Goal: Book appointment/travel/reservation

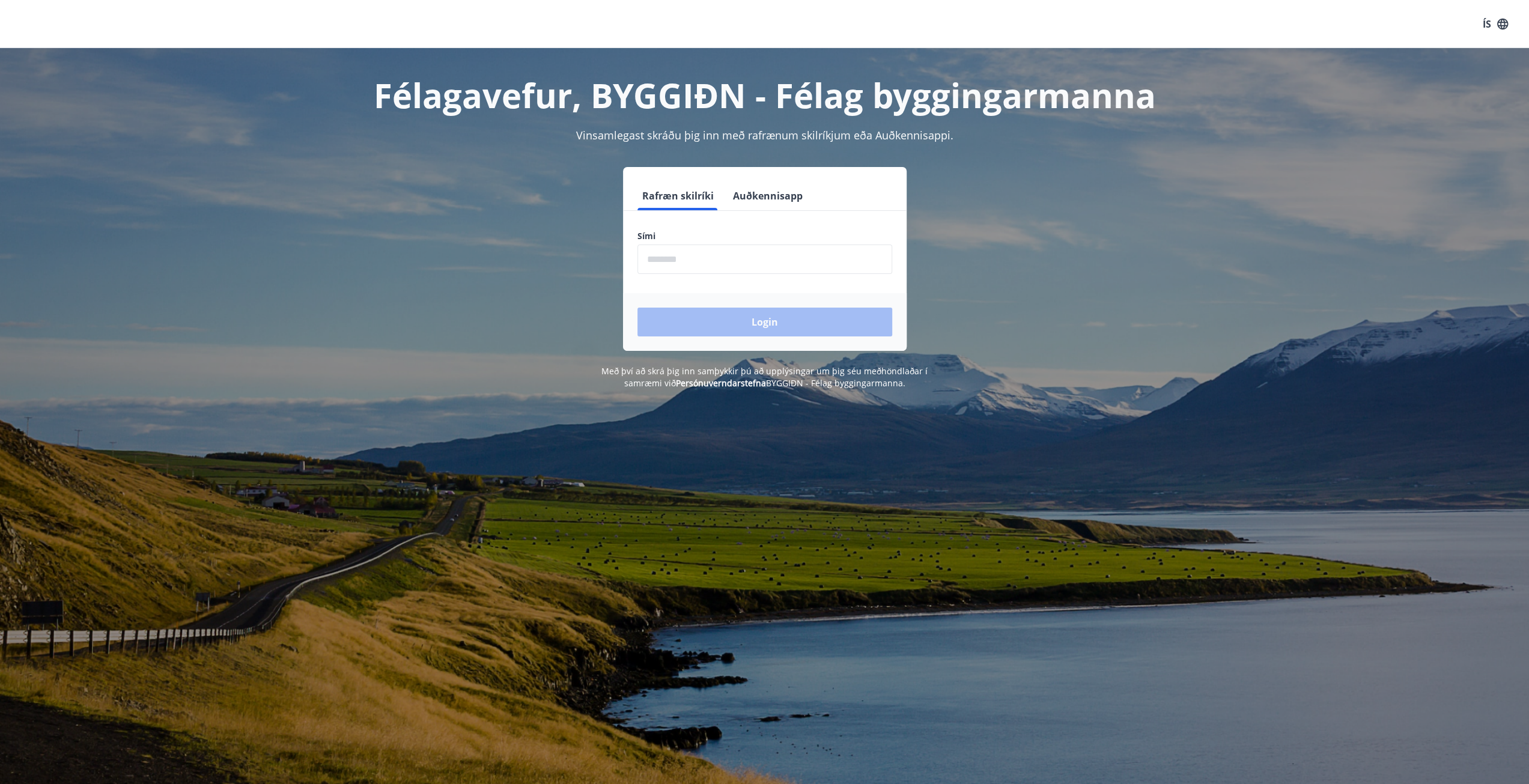
click at [710, 261] on input "phone" at bounding box center [764, 259] width 255 height 30
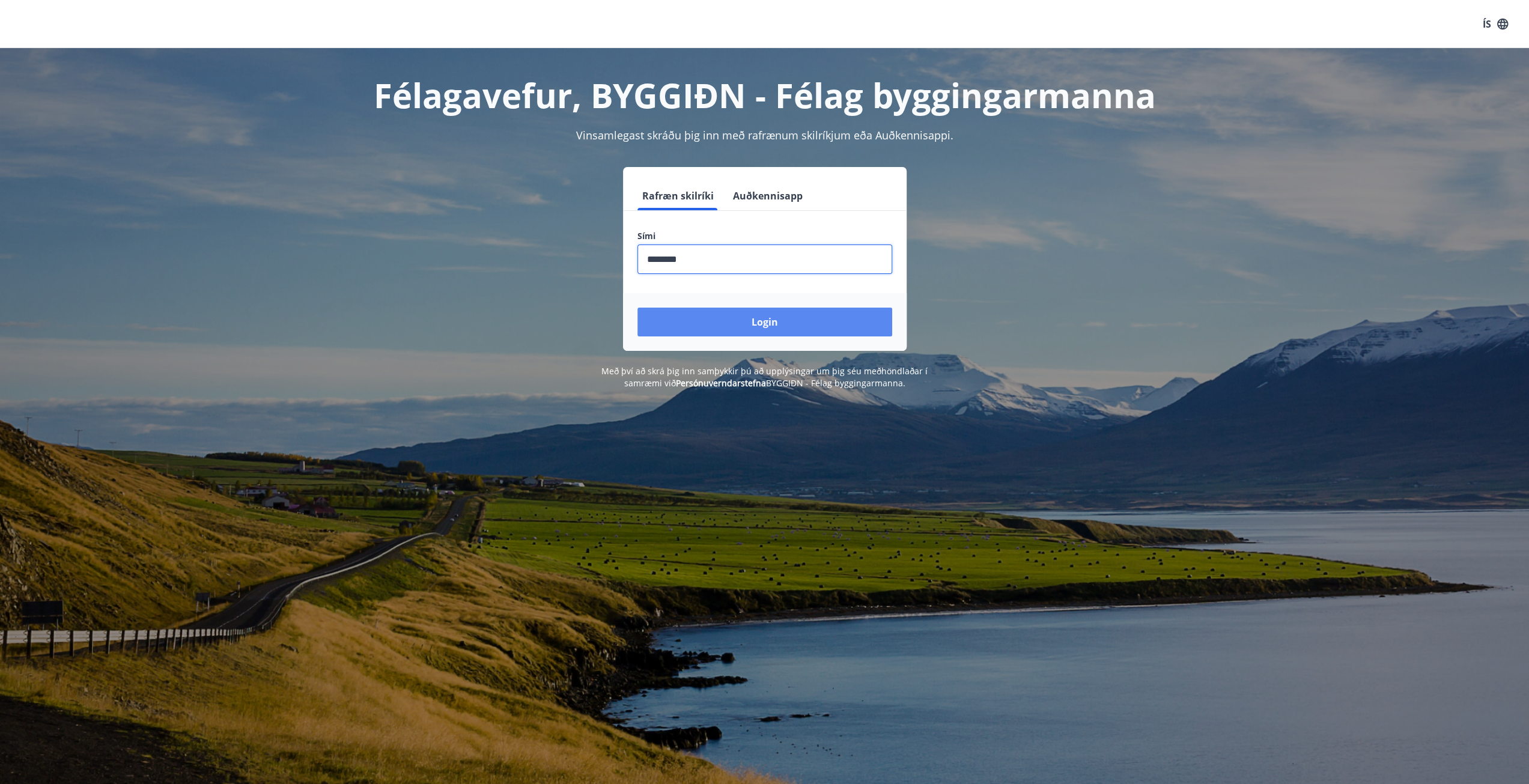
type input "********"
click at [762, 327] on button "Login" at bounding box center [764, 321] width 255 height 29
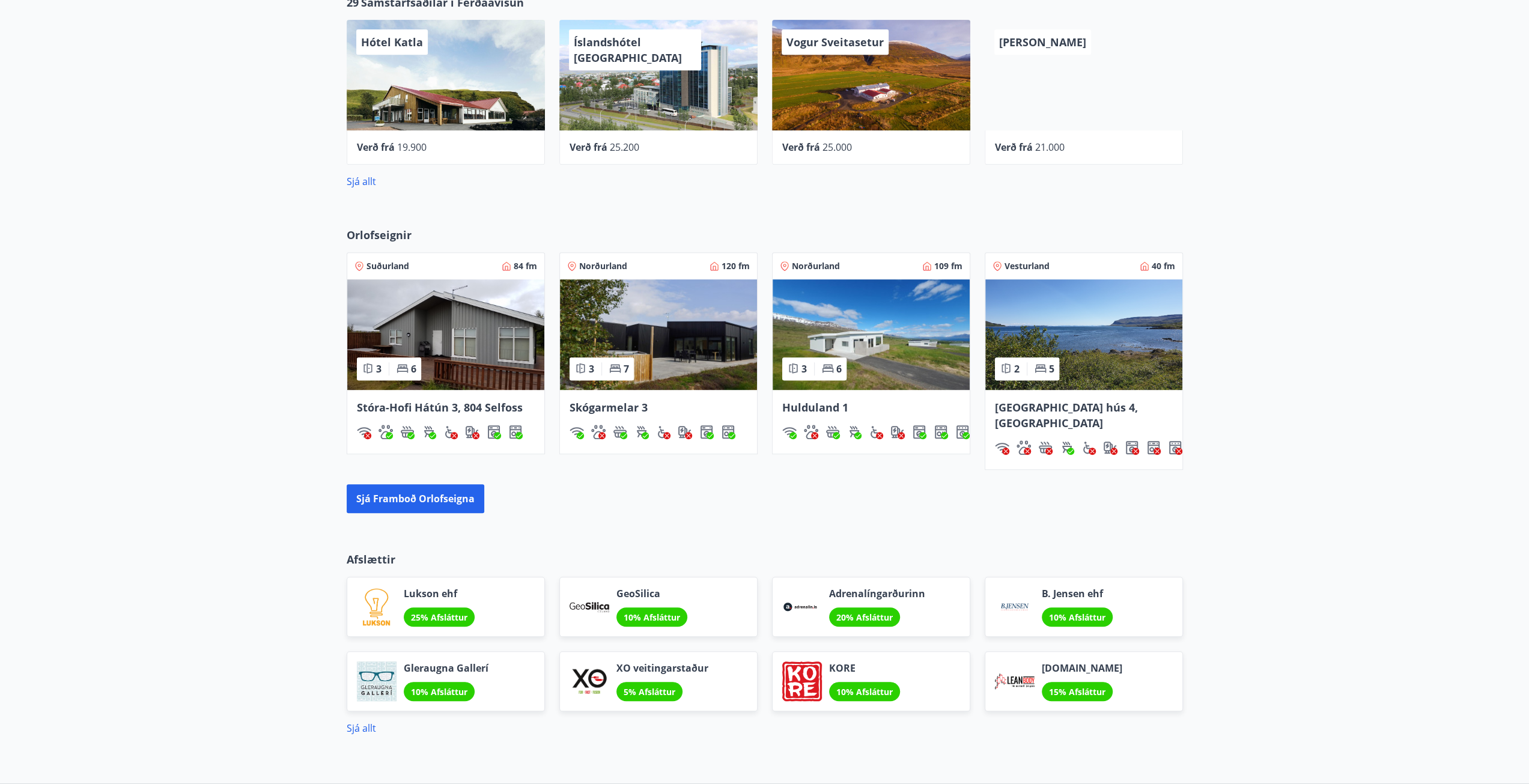
scroll to position [541, 0]
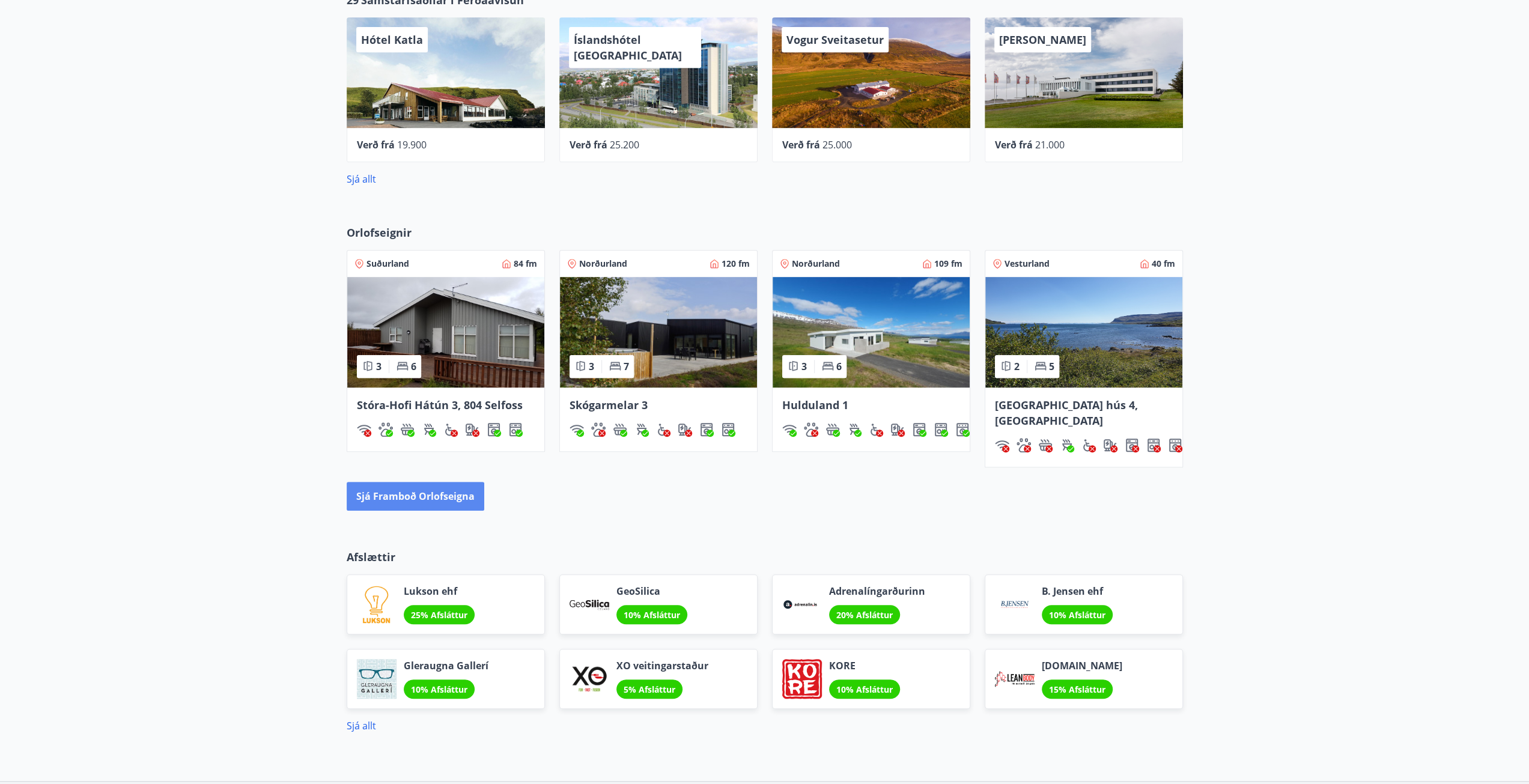
click at [432, 482] on button "Sjá framboð orlofseigna" at bounding box center [416, 495] width 138 height 29
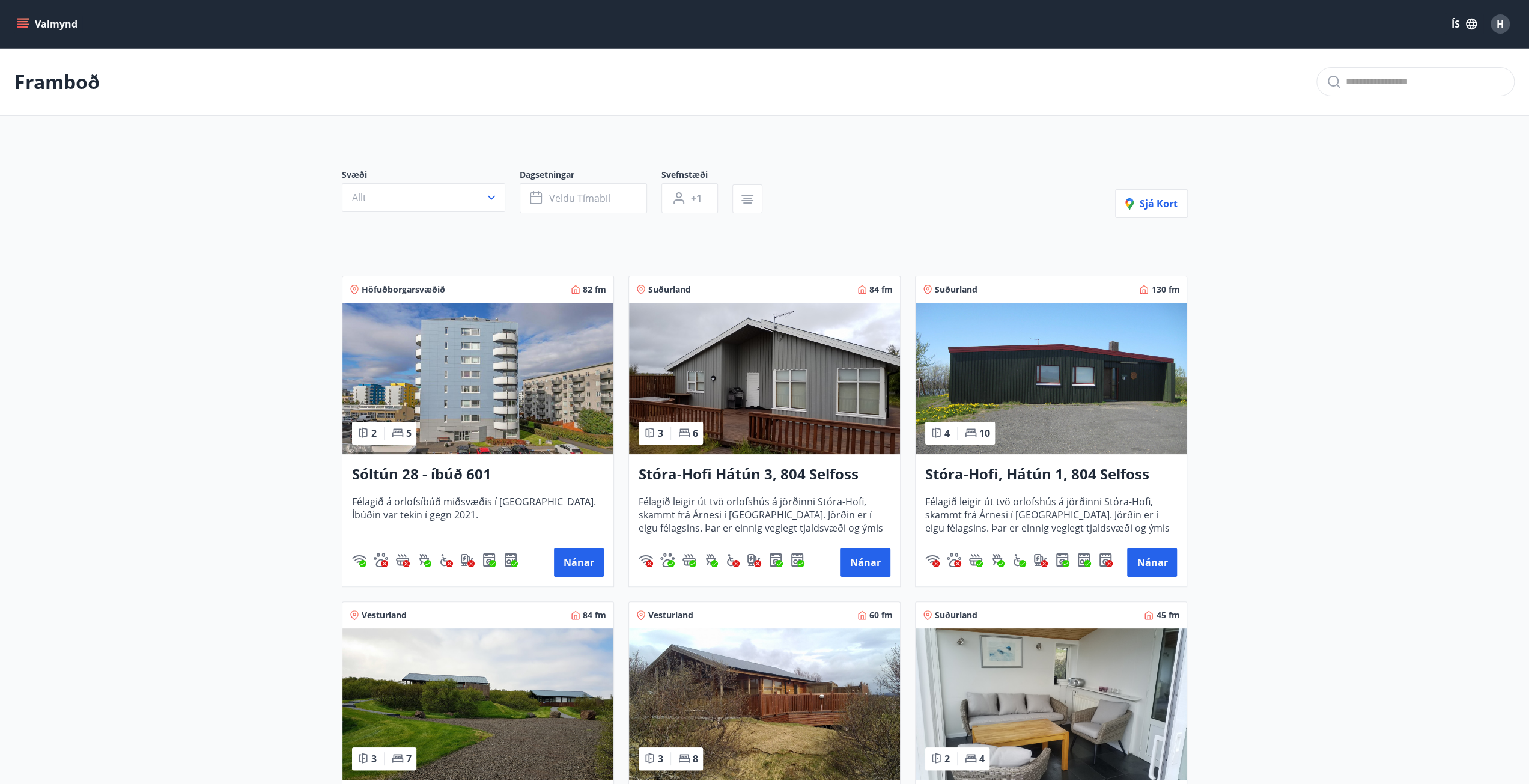
click at [390, 475] on h3 "Sóltún 28 - íbúð 601" at bounding box center [478, 475] width 252 height 22
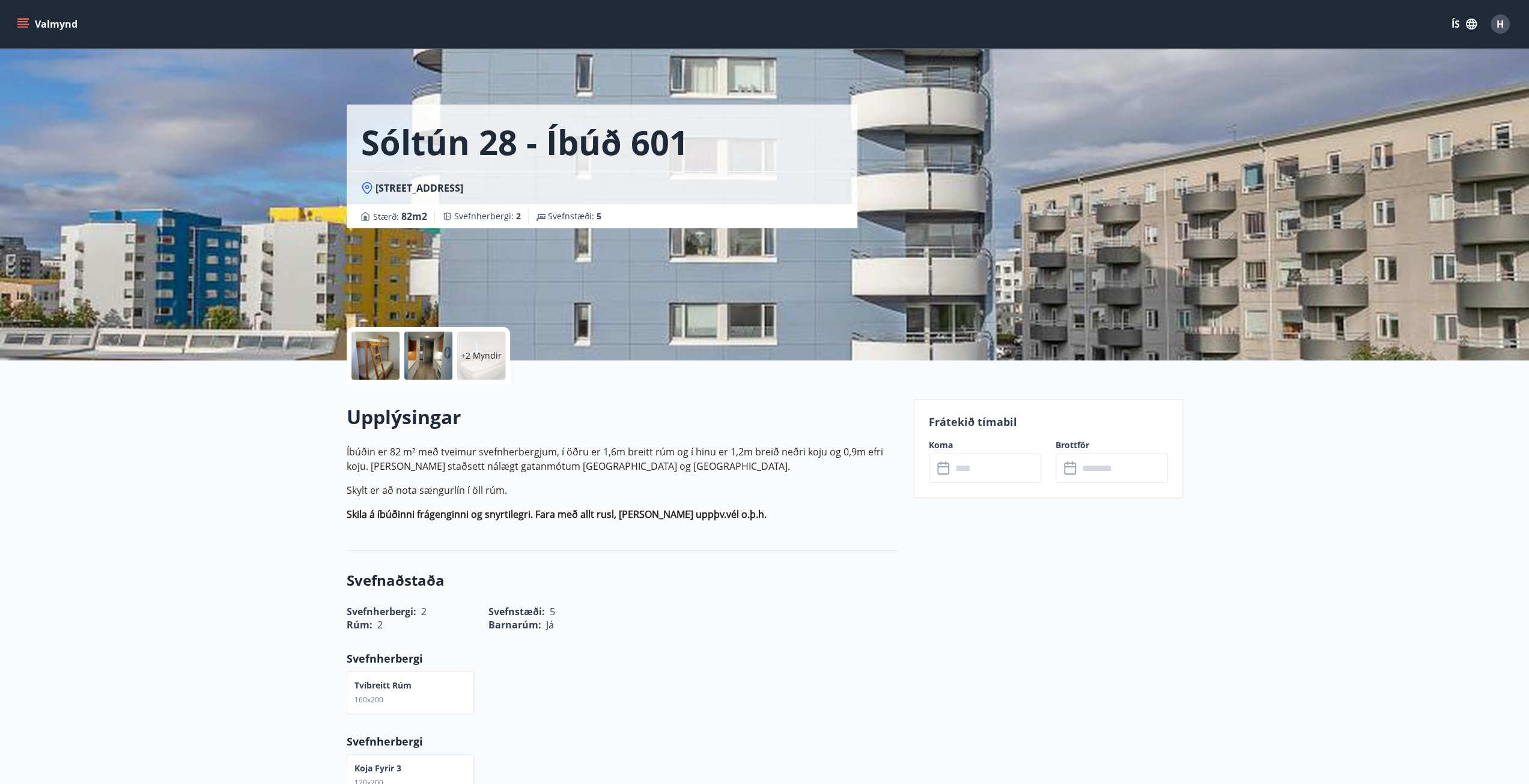
click at [942, 468] on icon at bounding box center [944, 468] width 15 height 15
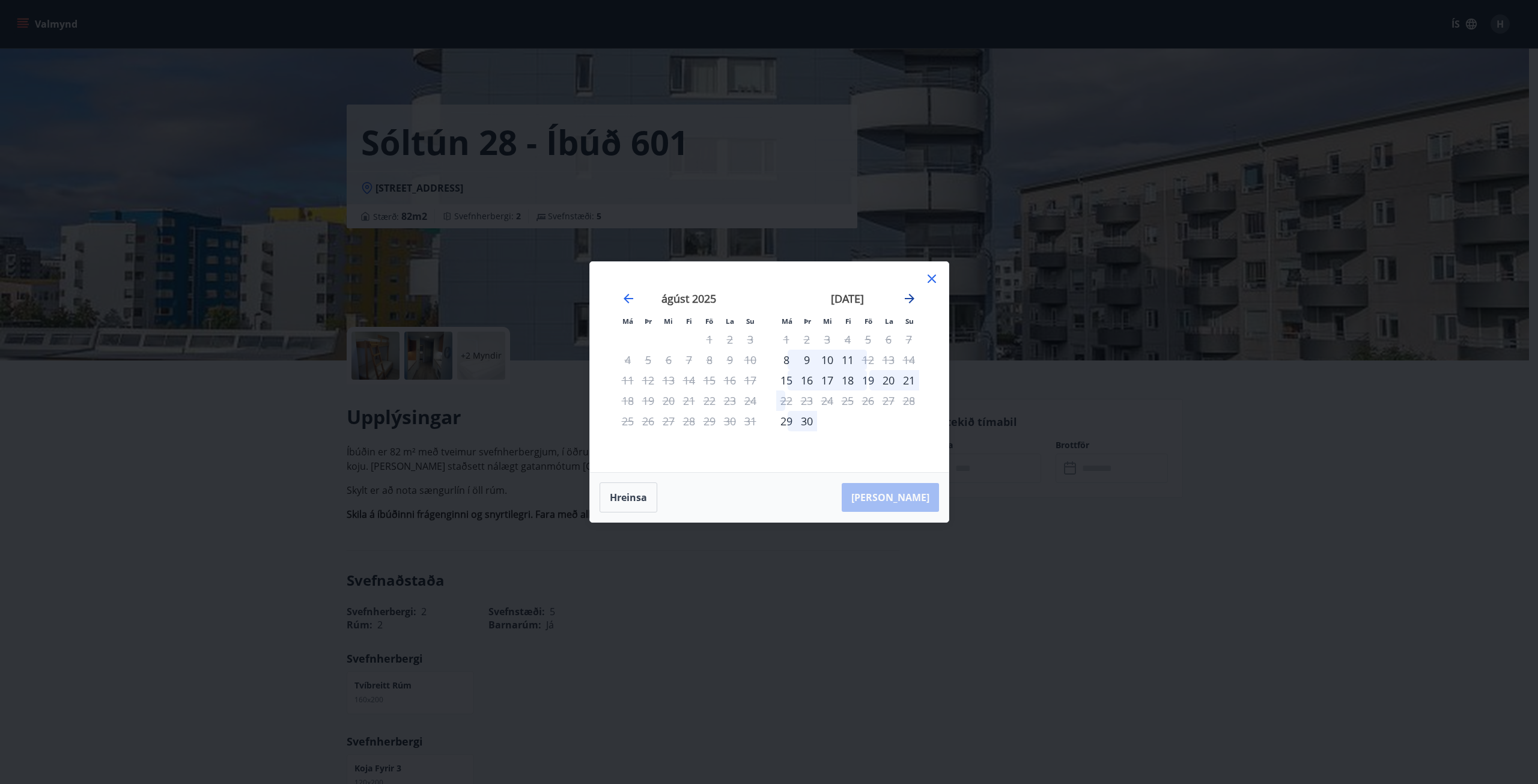
click at [911, 298] on icon "Move forward to switch to the next month." at bounding box center [909, 298] width 15 height 15
click at [933, 278] on icon at bounding box center [932, 279] width 9 height 9
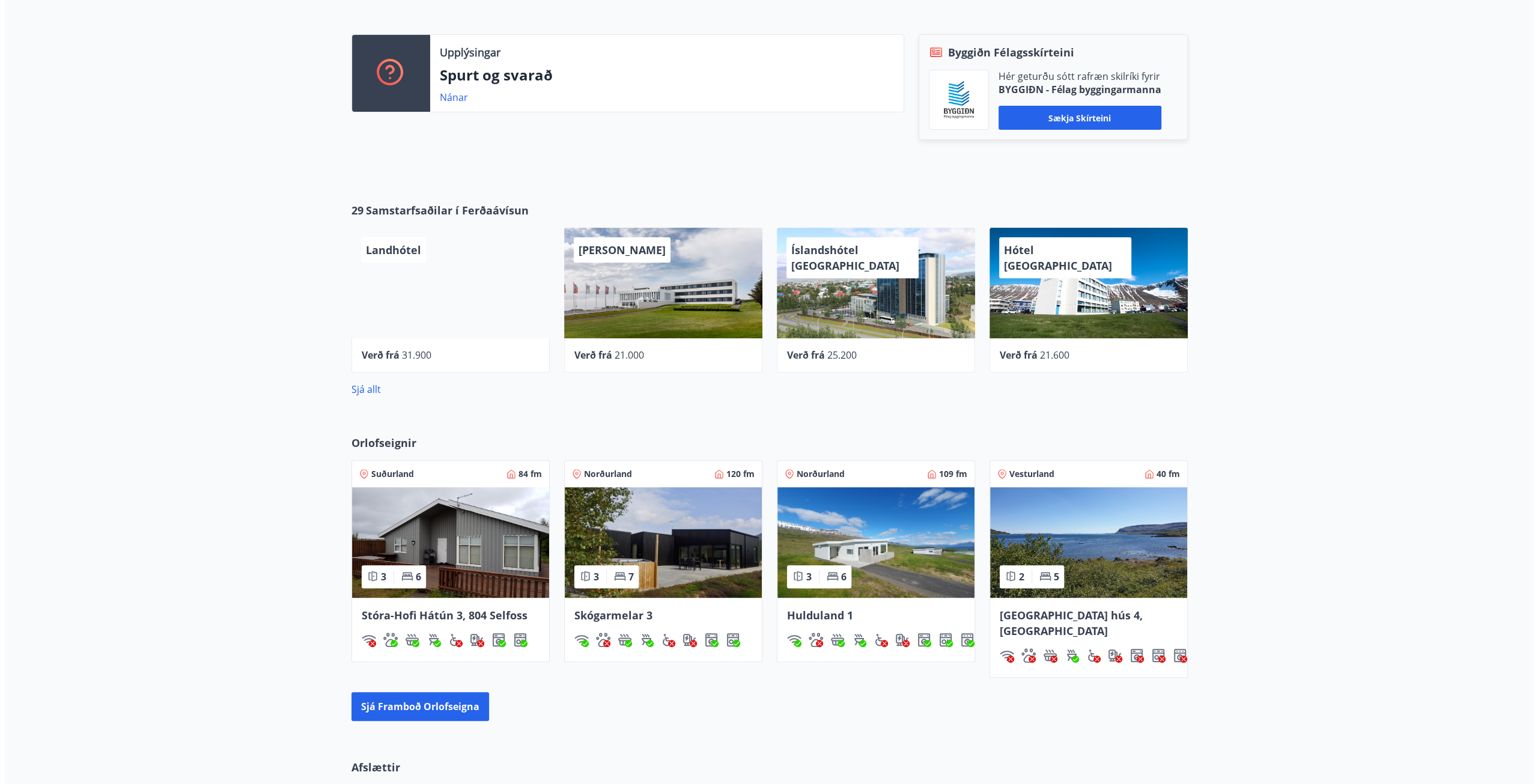
scroll to position [337, 0]
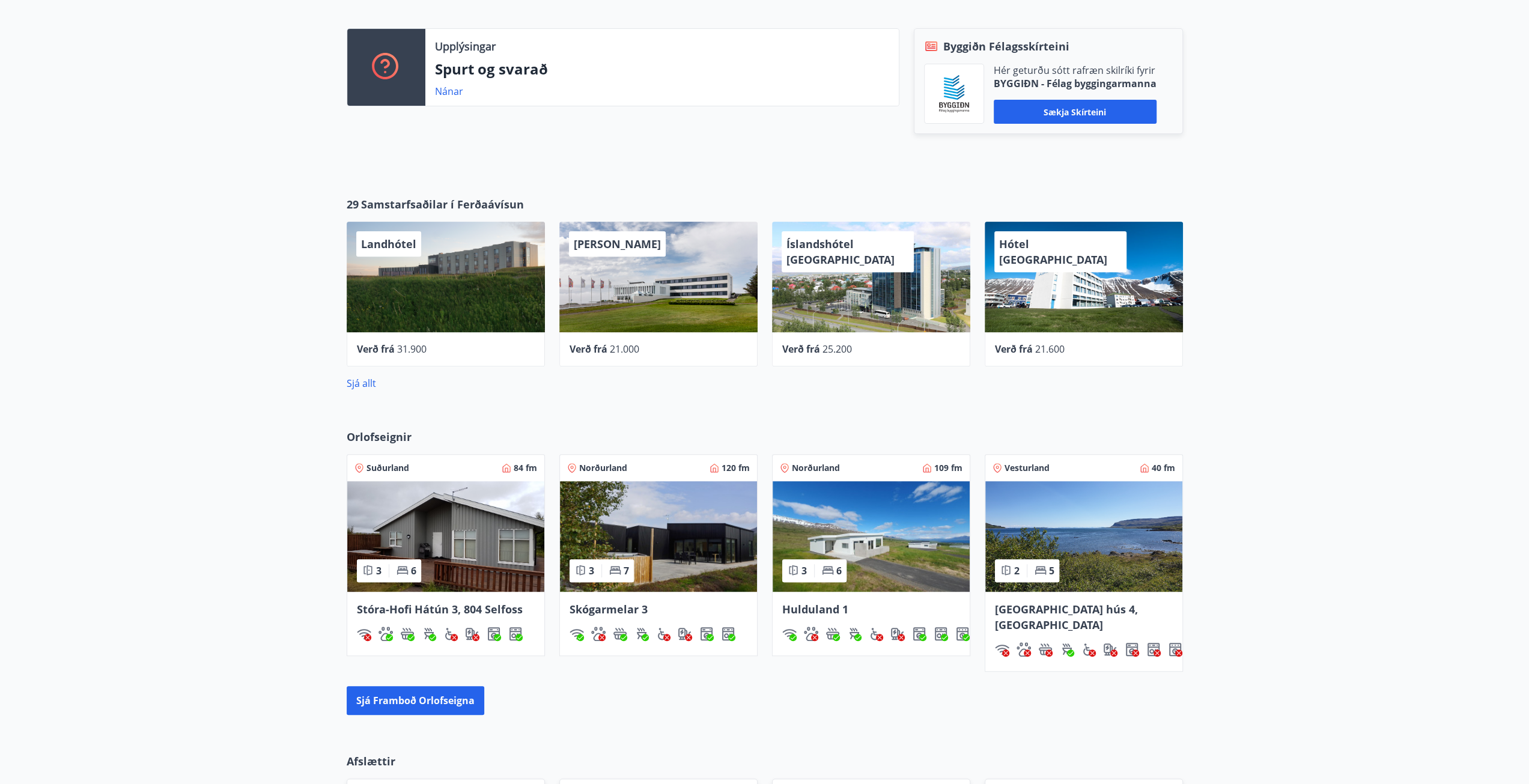
click at [824, 248] on span "Íslandshótel Reykjavík" at bounding box center [840, 251] width 108 height 30
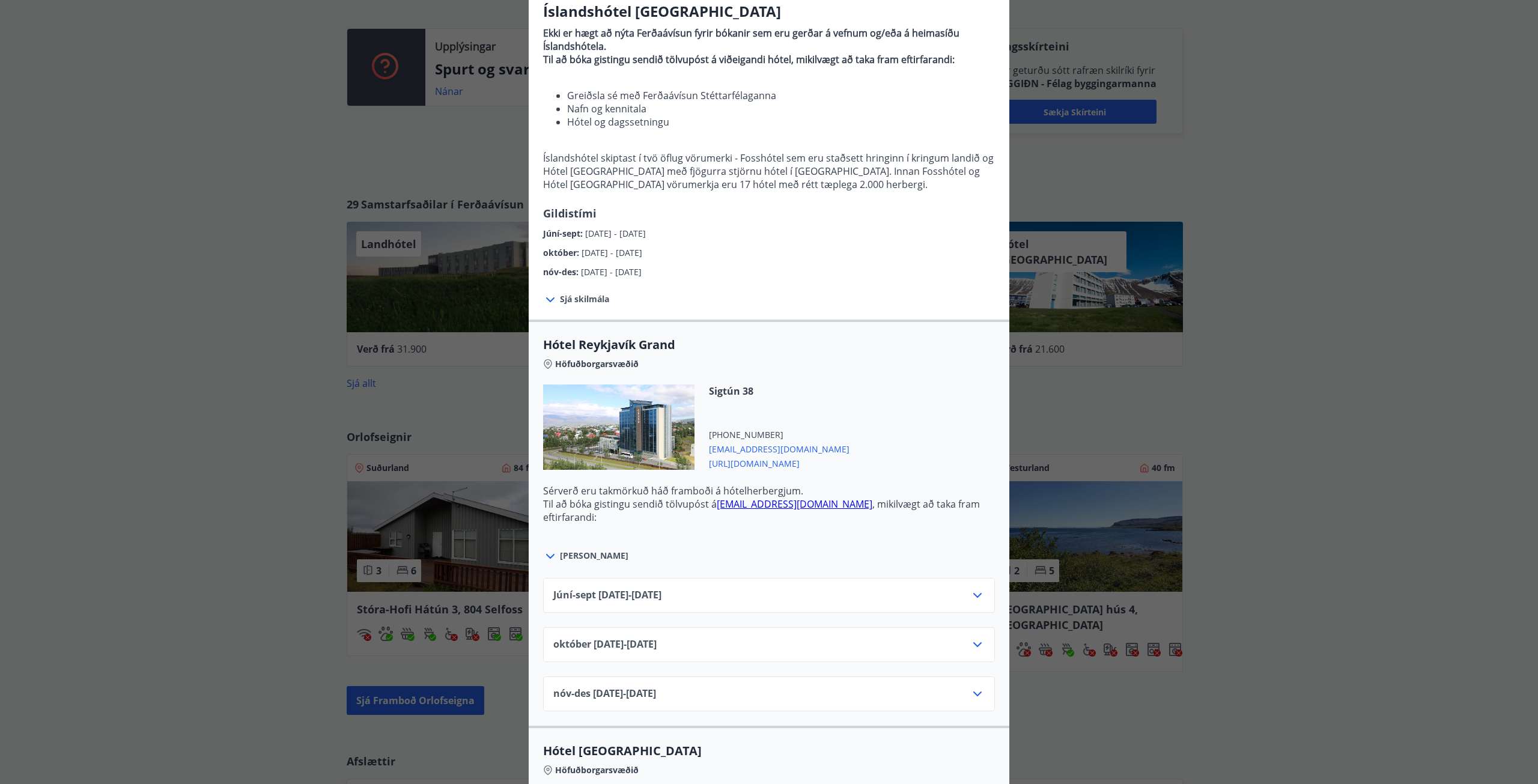
scroll to position [120, 0]
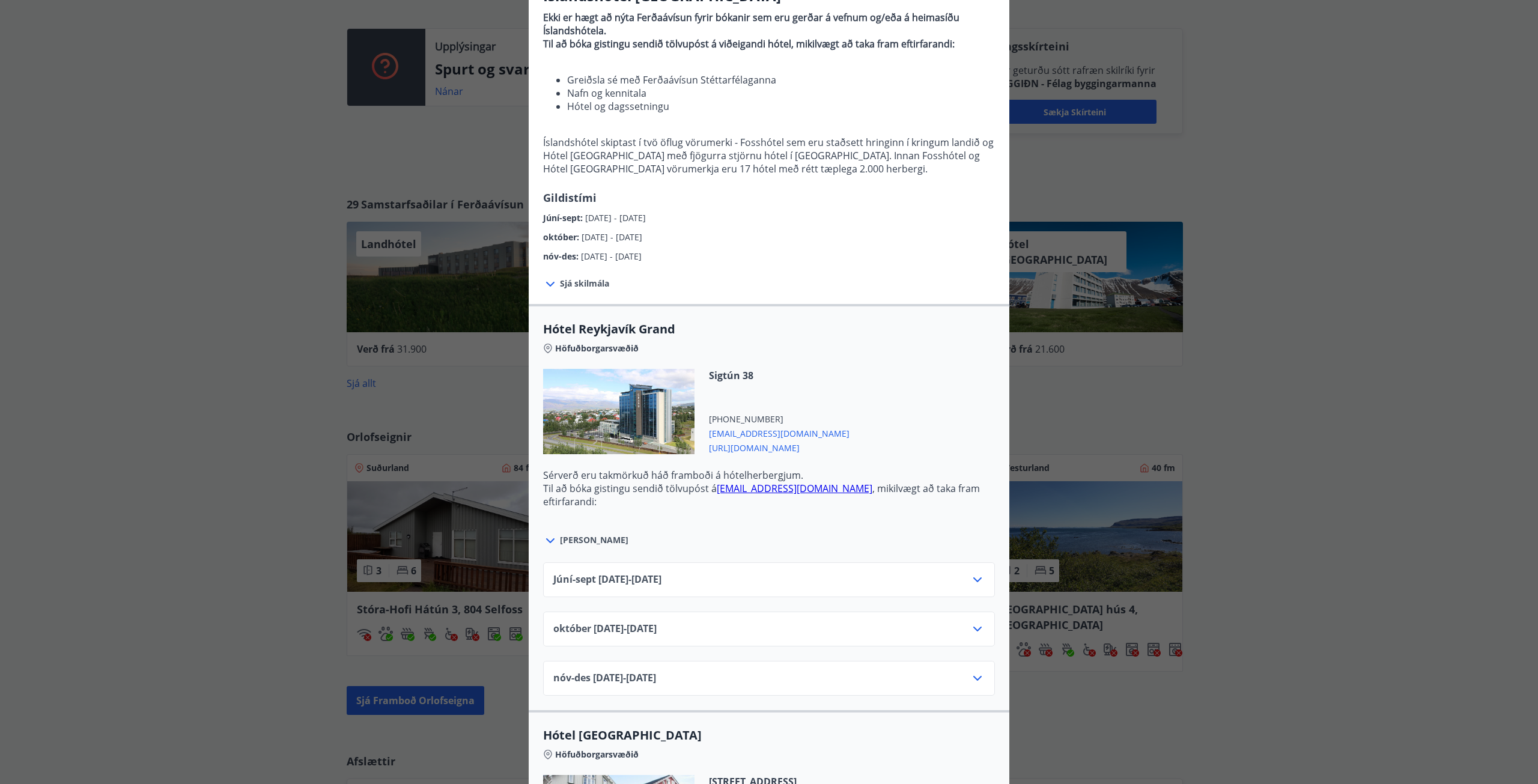
click at [971, 629] on icon at bounding box center [977, 628] width 15 height 15
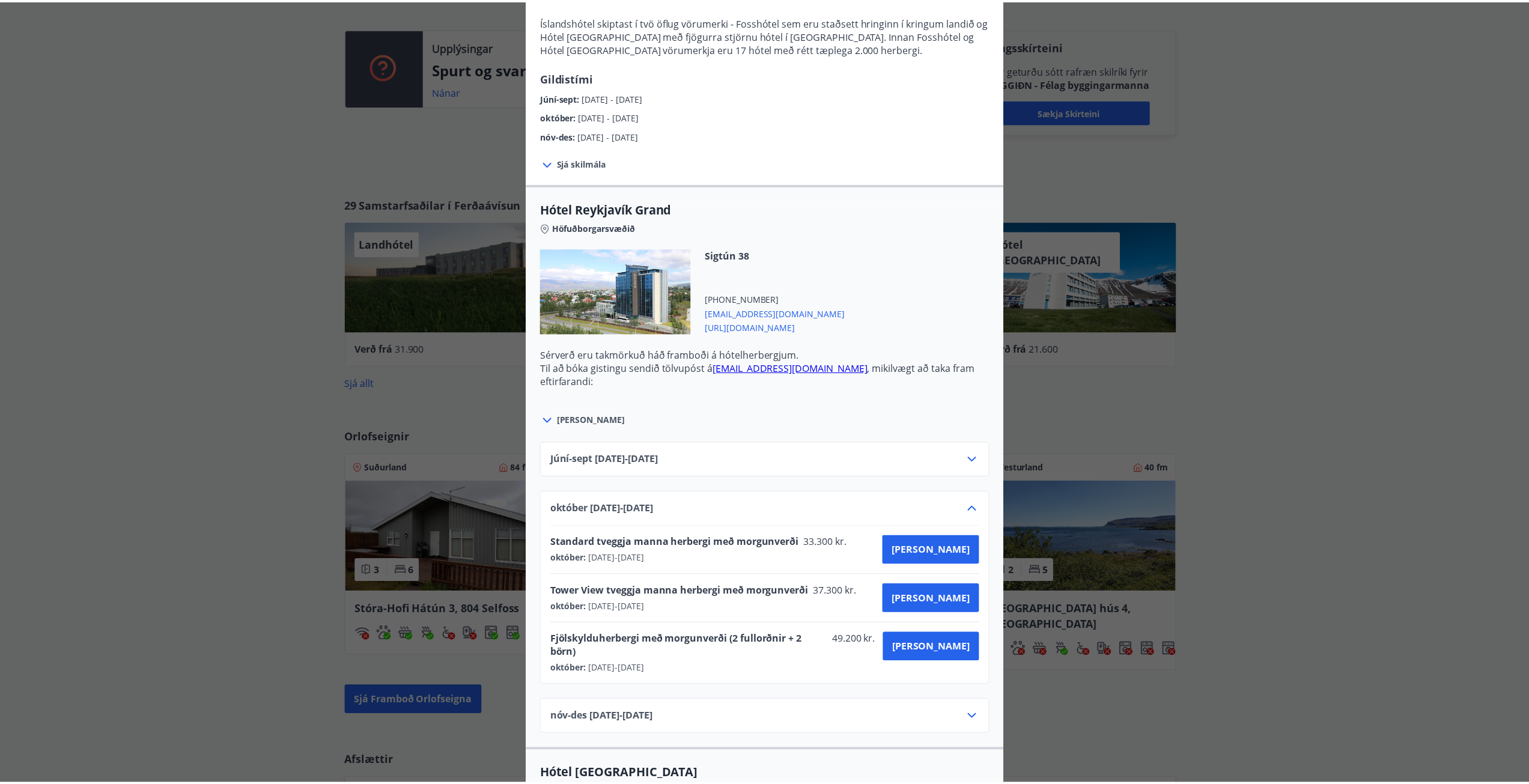
scroll to position [0, 0]
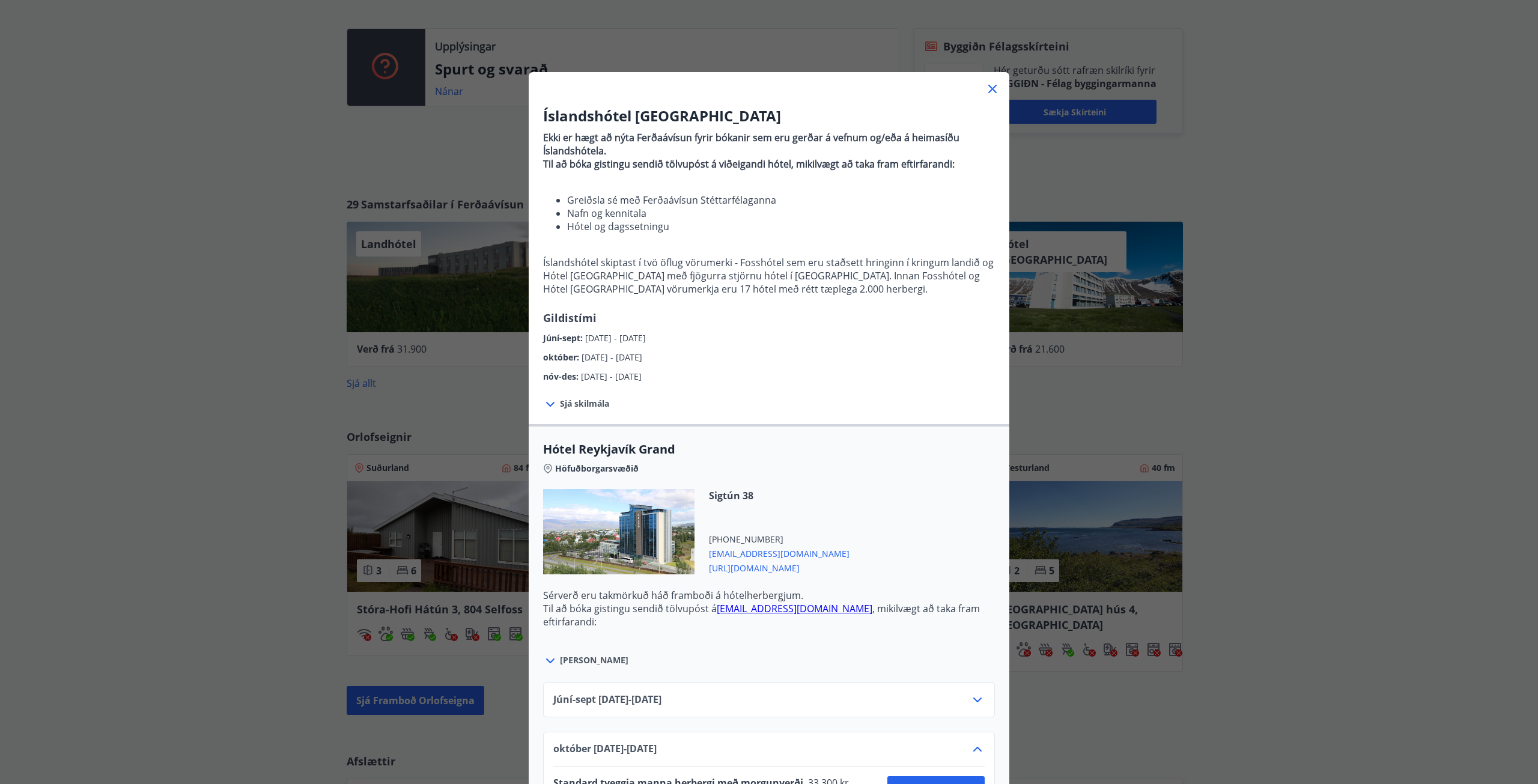
click at [989, 89] on icon at bounding box center [992, 89] width 15 height 15
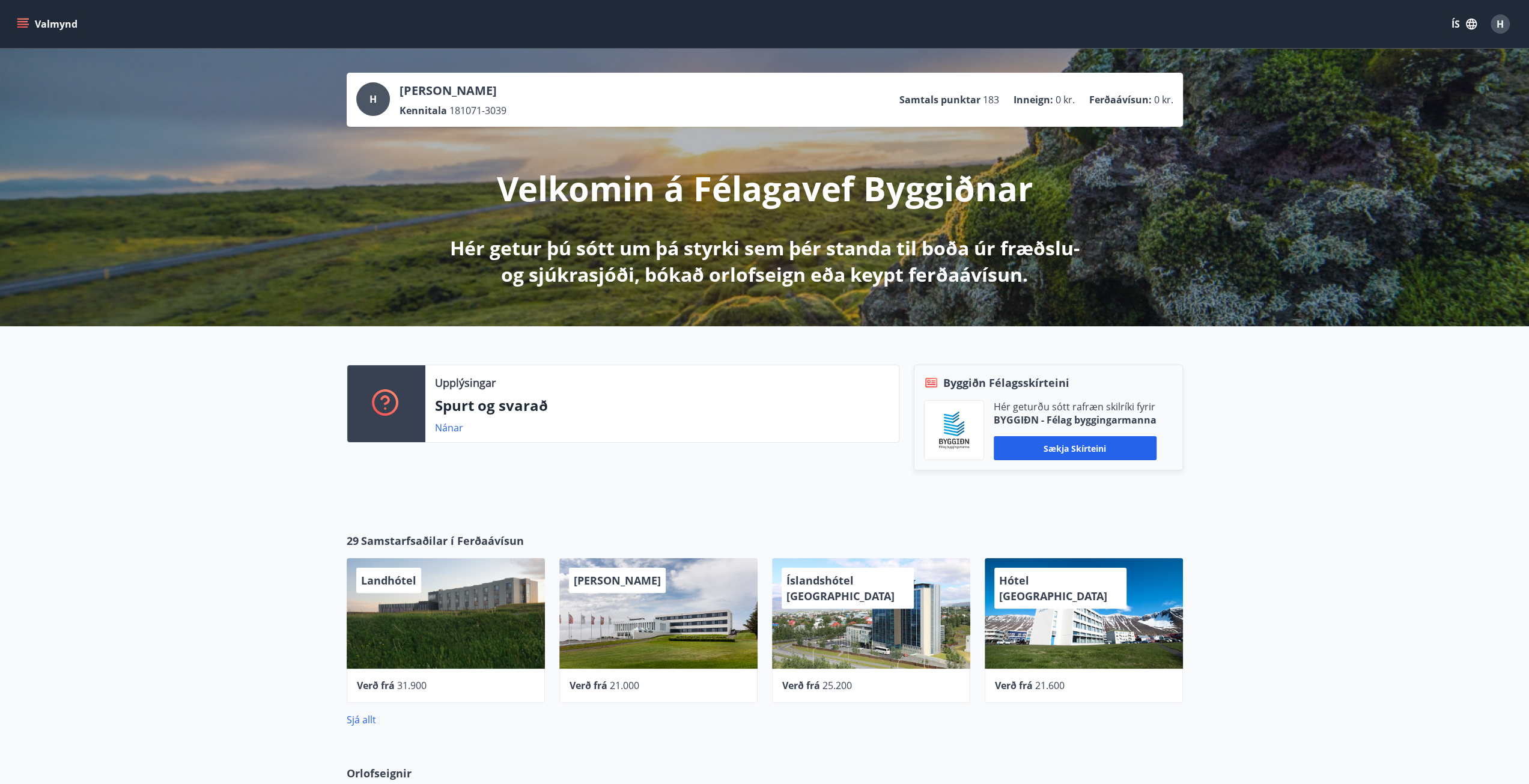
click at [1501, 26] on span "H" at bounding box center [1499, 24] width 7 height 13
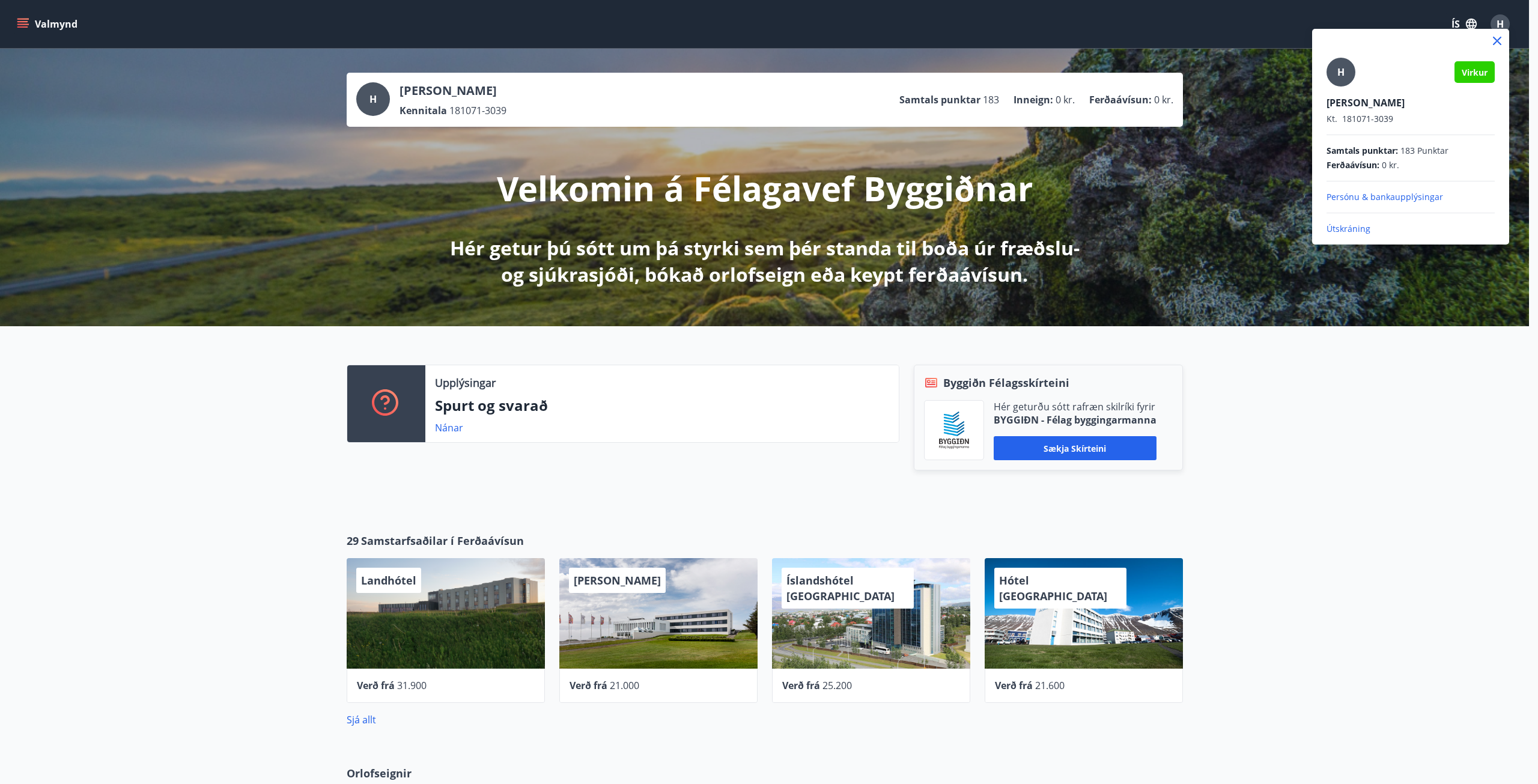
click at [697, 499] on div at bounding box center [769, 392] width 1538 height 784
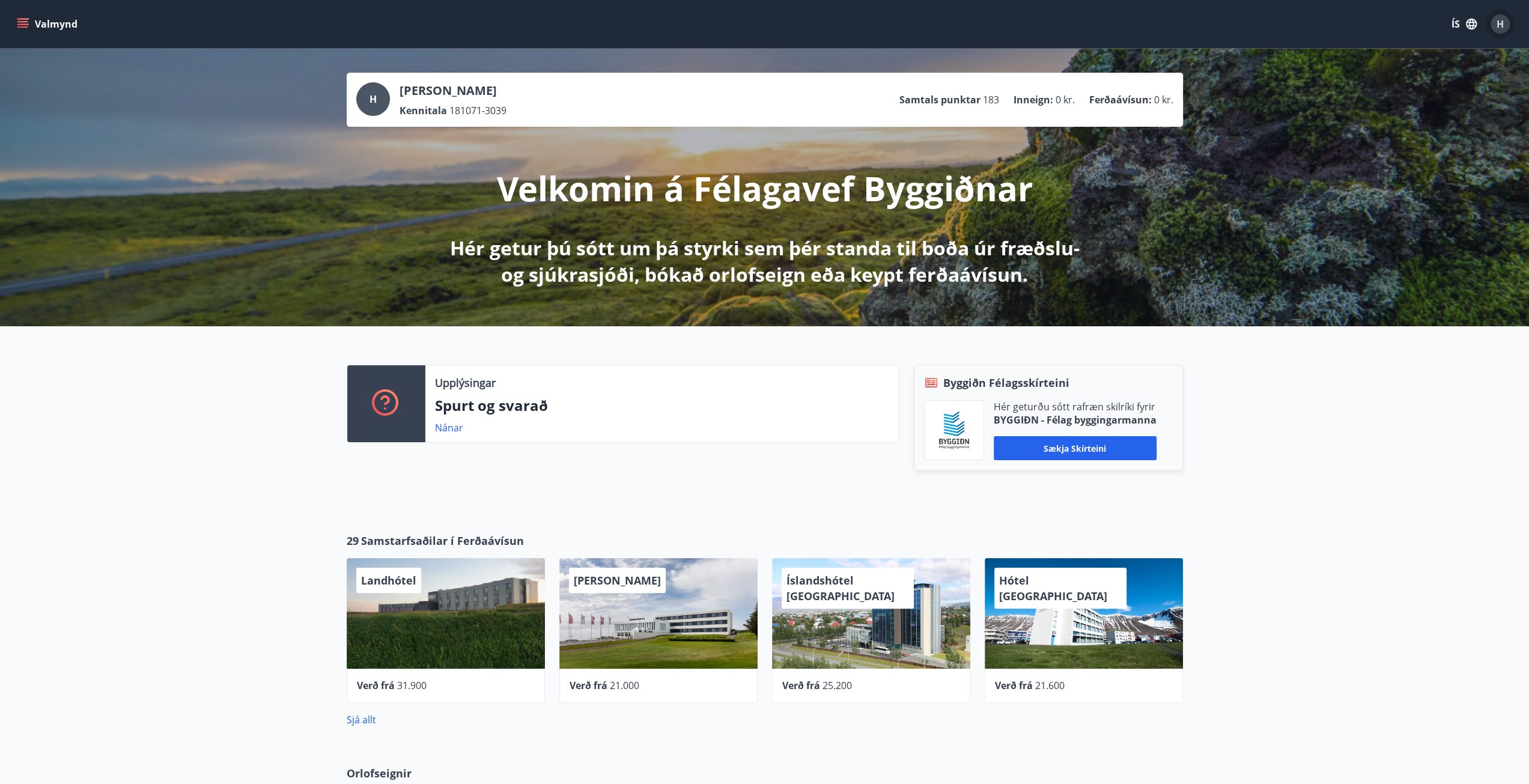
click at [1496, 29] on span "H" at bounding box center [1499, 24] width 7 height 13
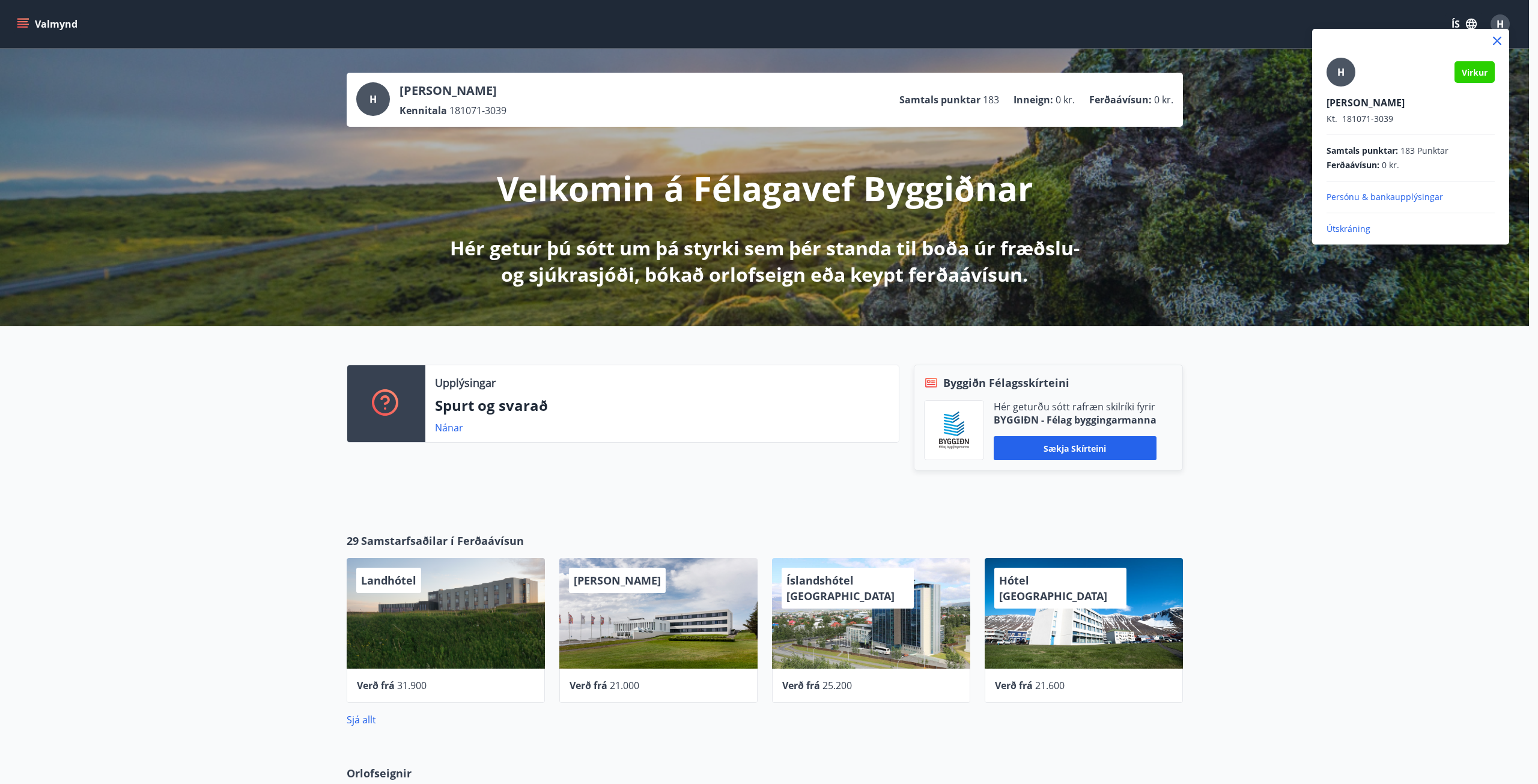
click at [1358, 228] on p "Útskráning" at bounding box center [1411, 229] width 168 height 12
